Goal: Information Seeking & Learning: Learn about a topic

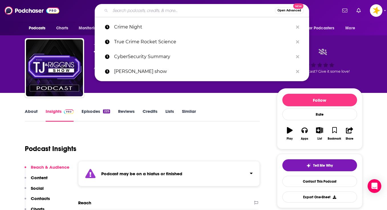
click at [119, 11] on input "Search podcasts, credits, & more..." at bounding box center [192, 10] width 164 height 9
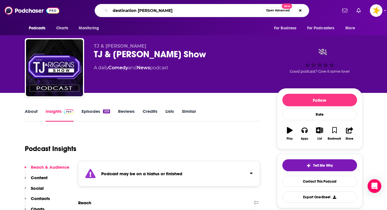
type input "destination change"
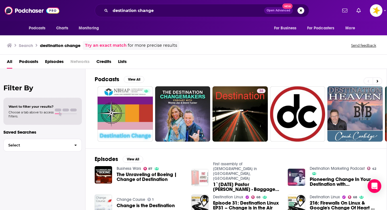
click at [160, 160] on div "Episodes View All Business Wars 87 The Unraveling of Boeing | Change of Destina…" at bounding box center [236, 201] width 301 height 104
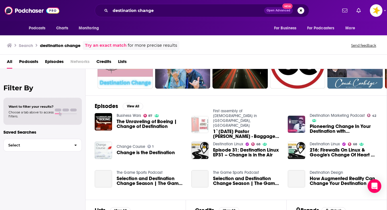
scroll to position [60, 0]
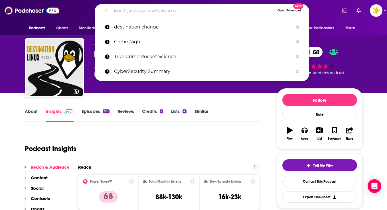
click at [122, 12] on input "Search podcasts, credits, & more..." at bounding box center [192, 10] width 164 height 9
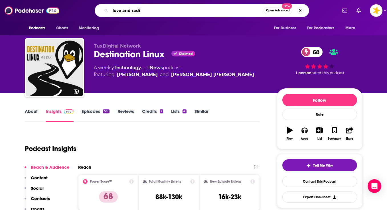
type input "love and radio"
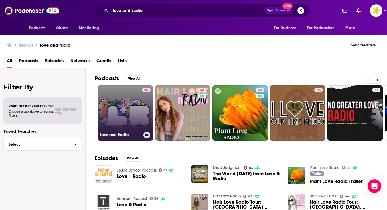
click at [123, 107] on link "69 Love and Radio" at bounding box center [124, 113] width 55 height 55
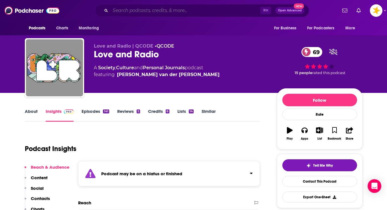
click at [137, 11] on input "Search podcasts, credits, & more..." at bounding box center [185, 10] width 150 height 9
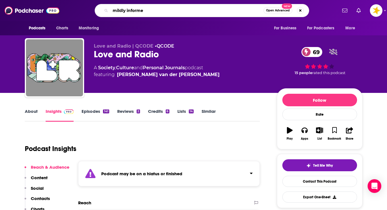
type input "mildly informed"
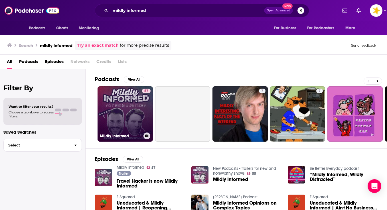
click at [120, 119] on link "57 Mildly Informed" at bounding box center [124, 113] width 55 height 55
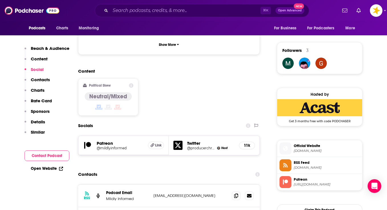
scroll to position [402, 0]
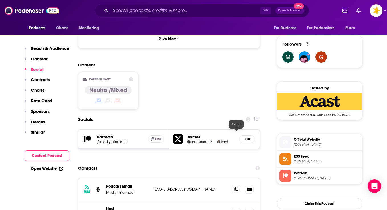
click at [236, 187] on icon at bounding box center [236, 189] width 4 height 5
click at [115, 10] on input "Search podcasts, credits, & more..." at bounding box center [185, 10] width 150 height 9
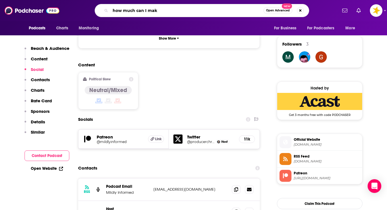
type input "how much can I make"
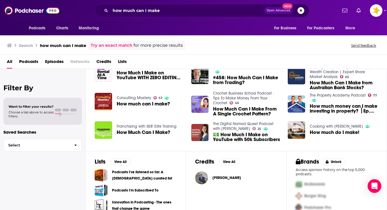
scroll to position [107, 0]
